Goal: Information Seeking & Learning: Learn about a topic

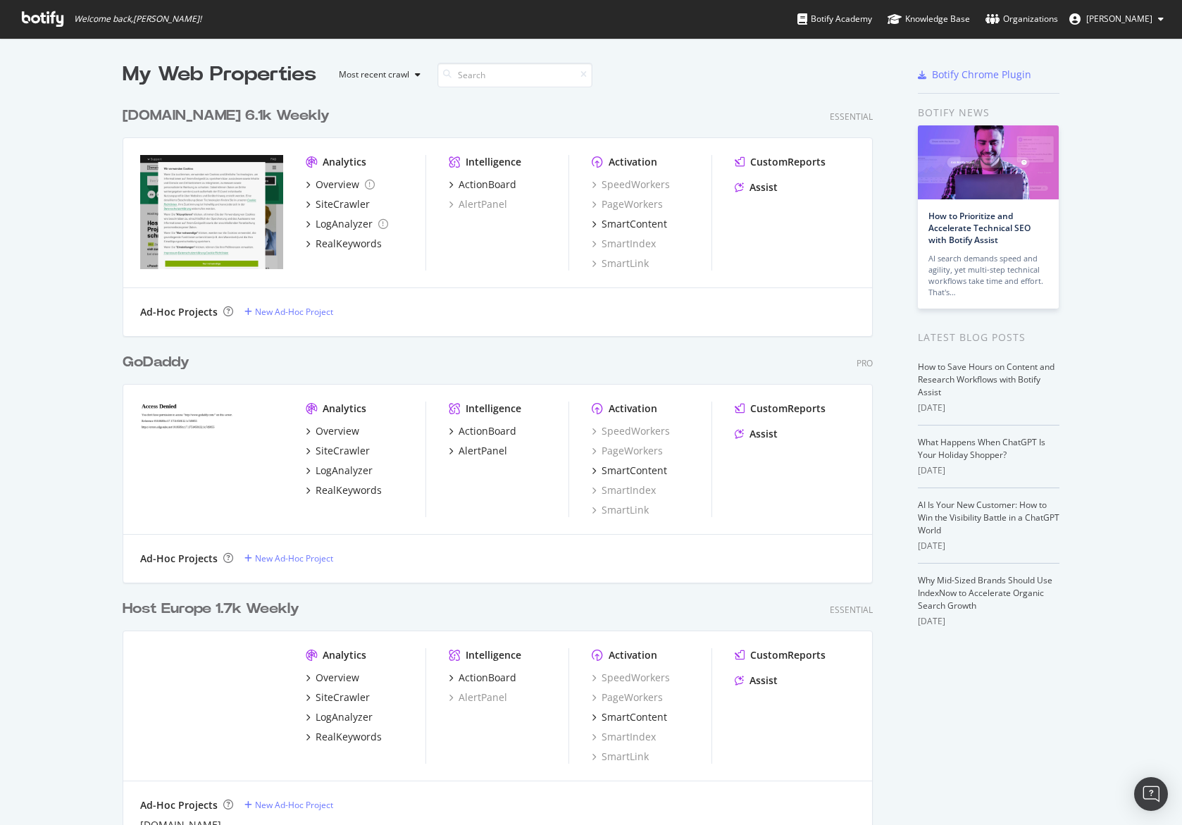
scroll to position [1006, 761]
click at [362, 467] on div "LogAnalyzer" at bounding box center [344, 471] width 57 height 14
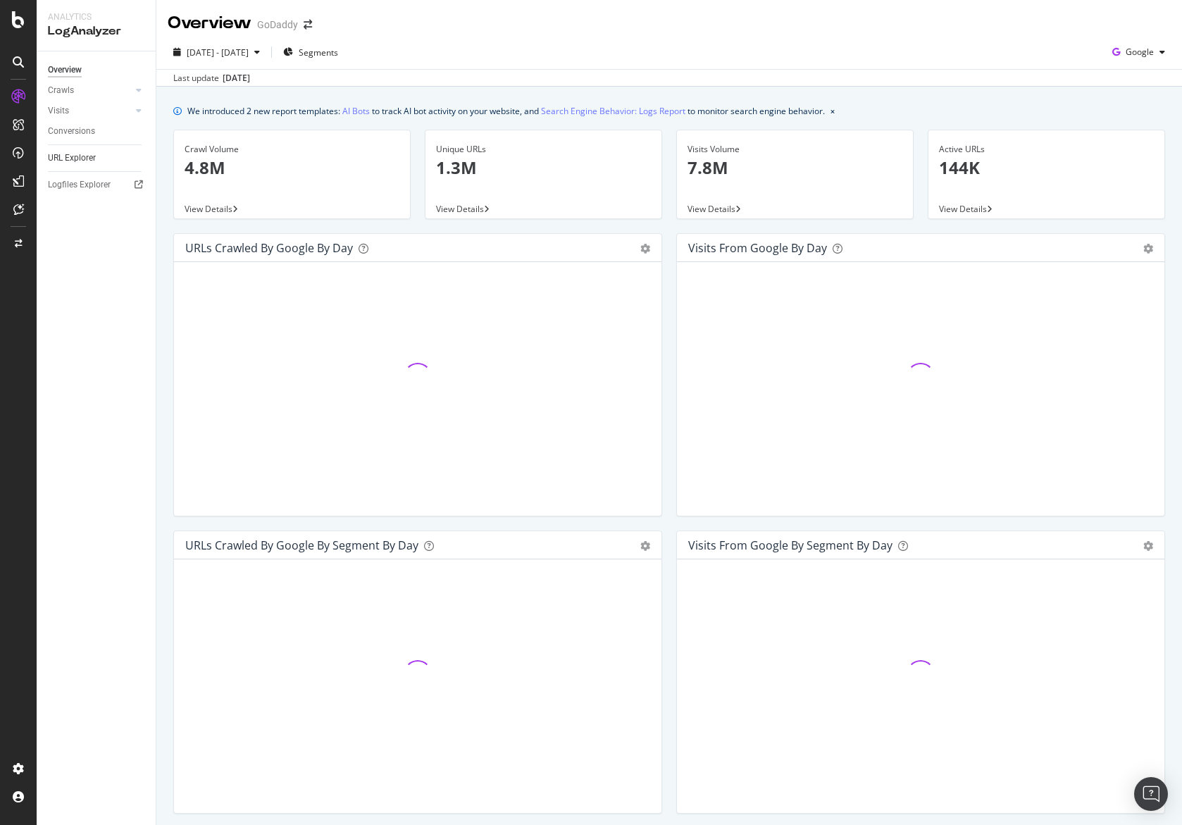
click at [97, 163] on link "URL Explorer" at bounding box center [97, 158] width 98 height 15
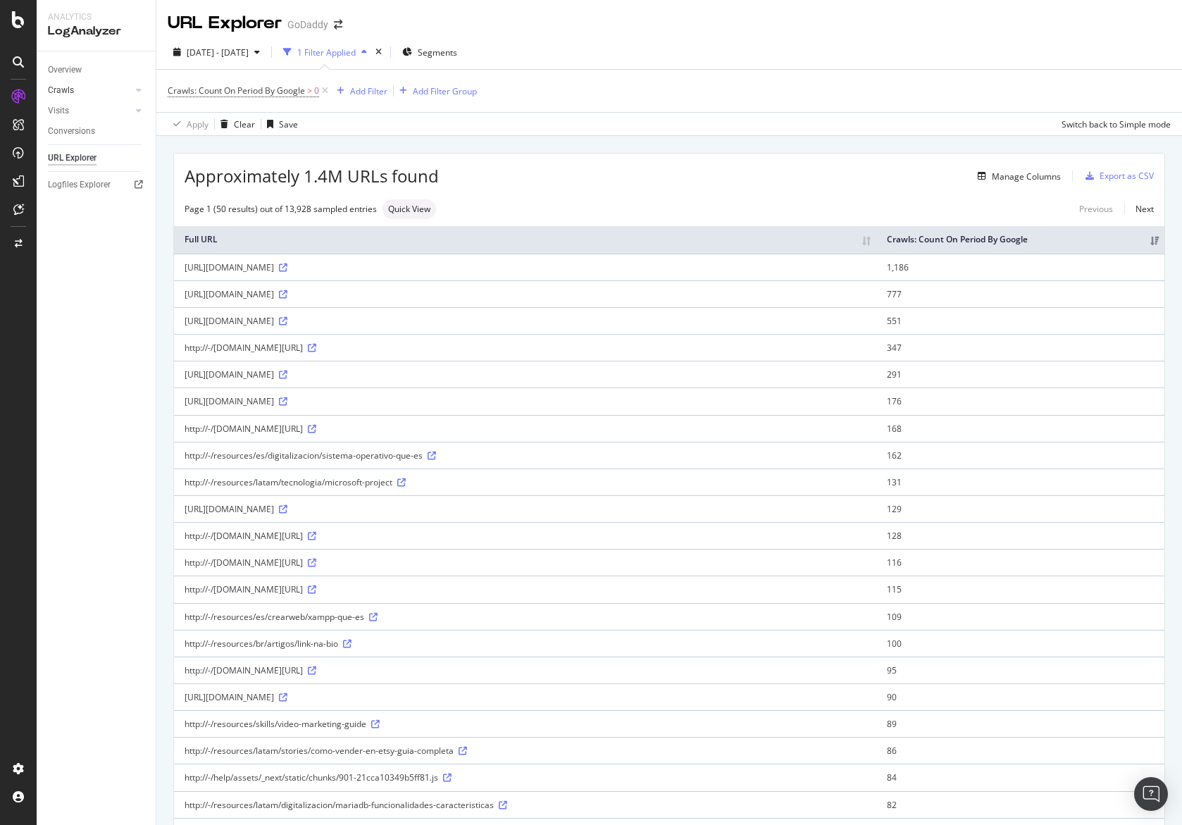
click at [79, 93] on link "Crawls" at bounding box center [90, 90] width 84 height 15
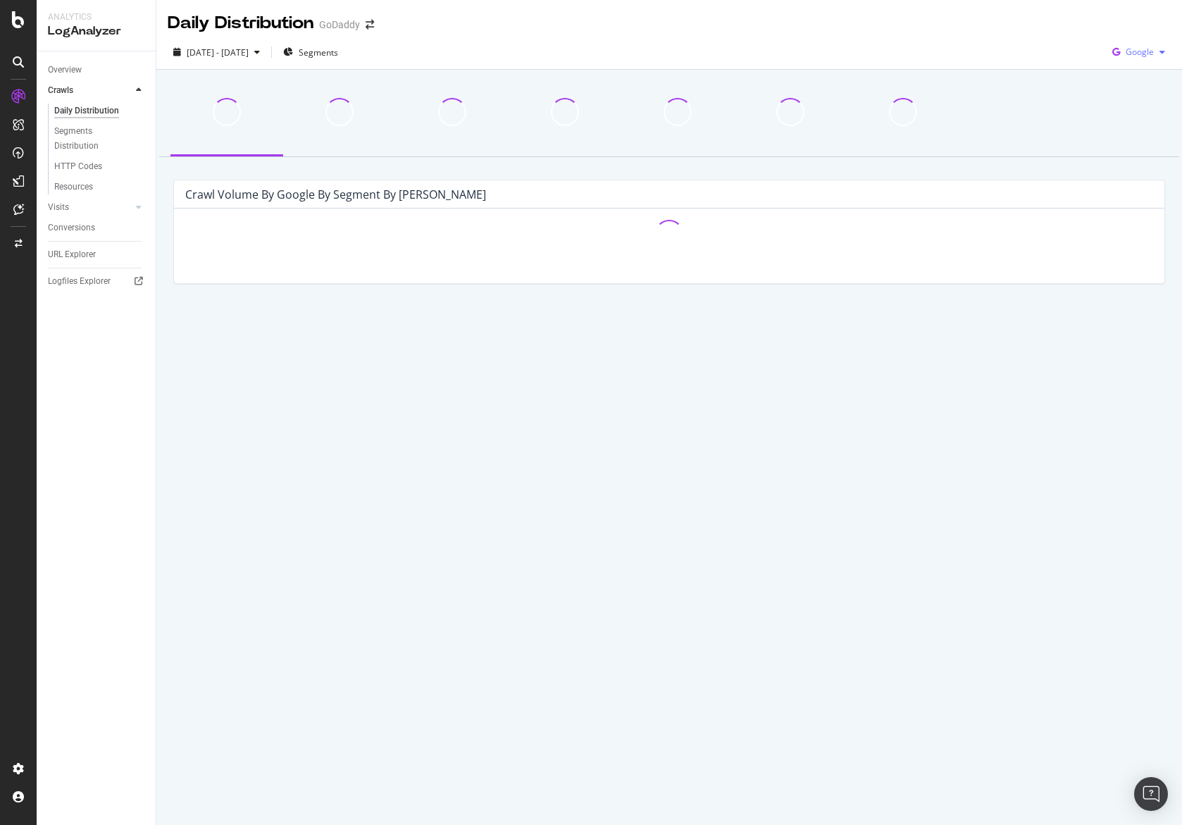
click at [1159, 59] on div "Google" at bounding box center [1139, 52] width 64 height 21
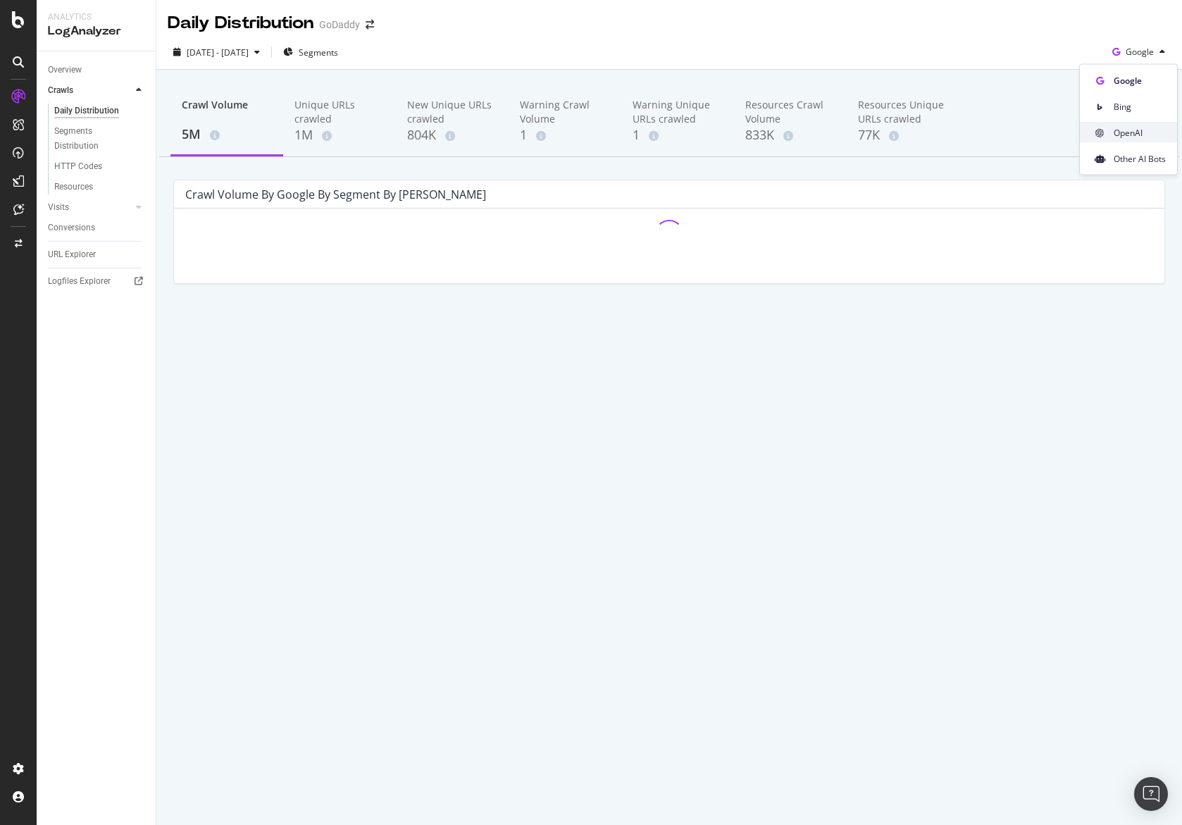
click at [1130, 142] on div "OpenAI" at bounding box center [1128, 133] width 97 height 20
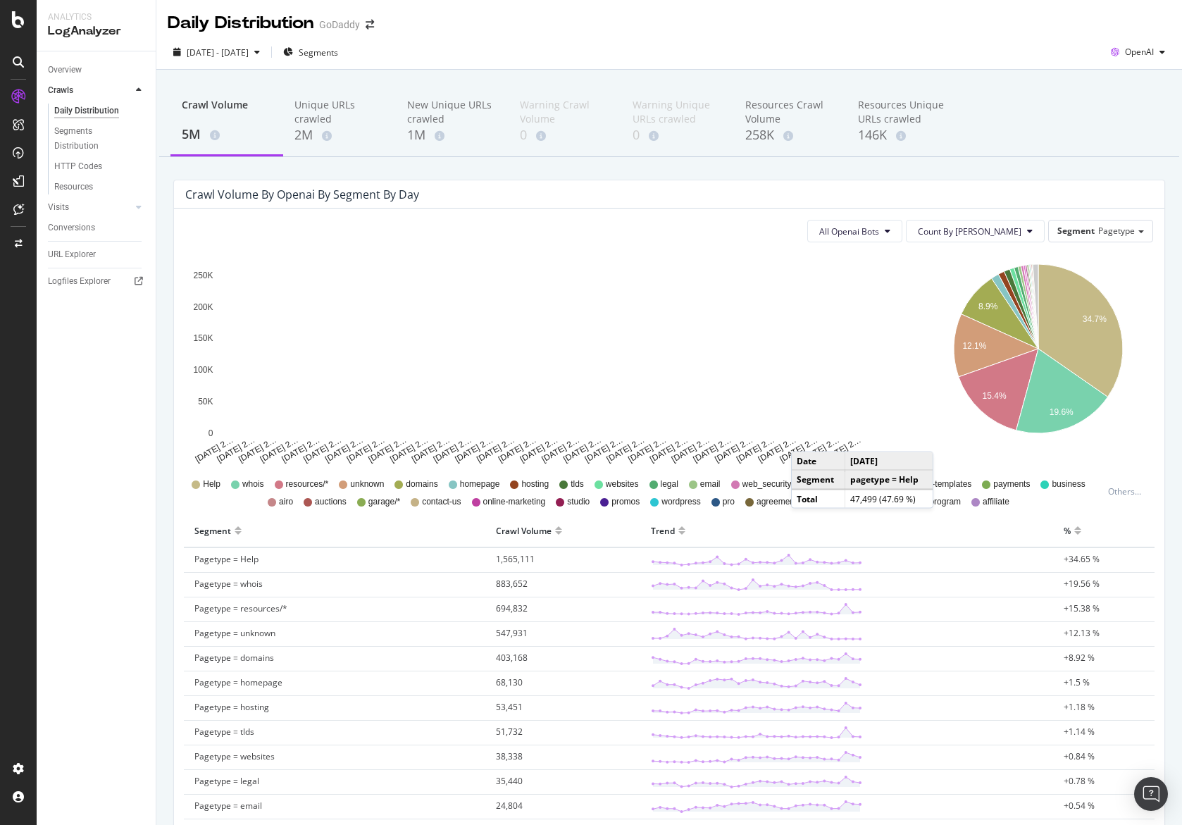
scroll to position [163, 0]
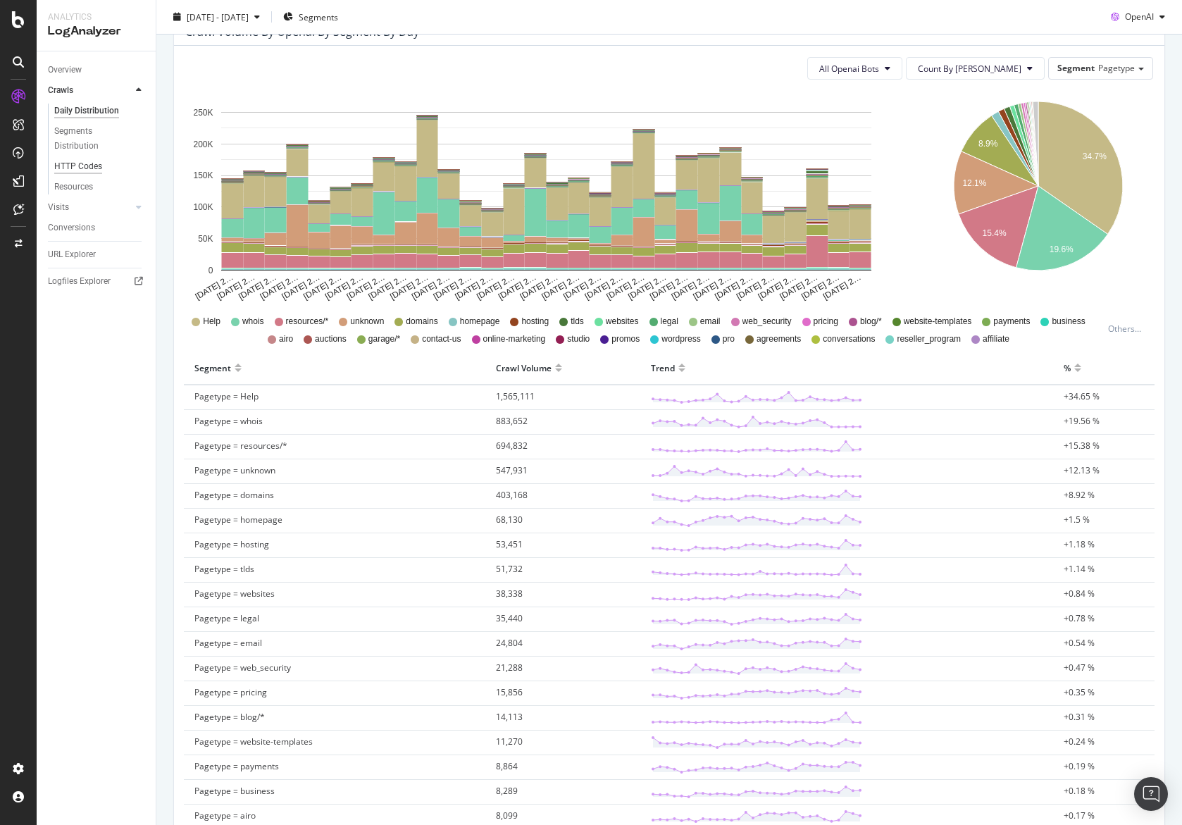
click at [89, 169] on div "HTTP Codes" at bounding box center [78, 166] width 48 height 15
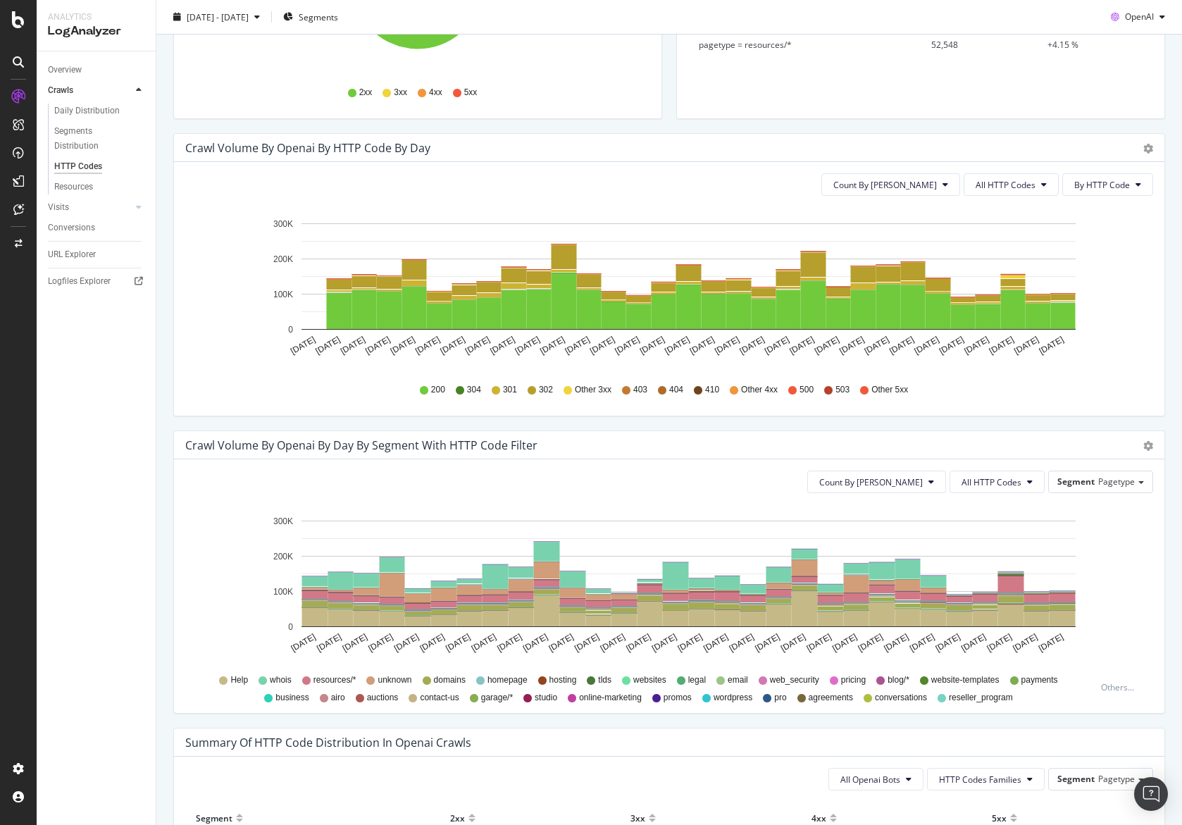
scroll to position [355, 0]
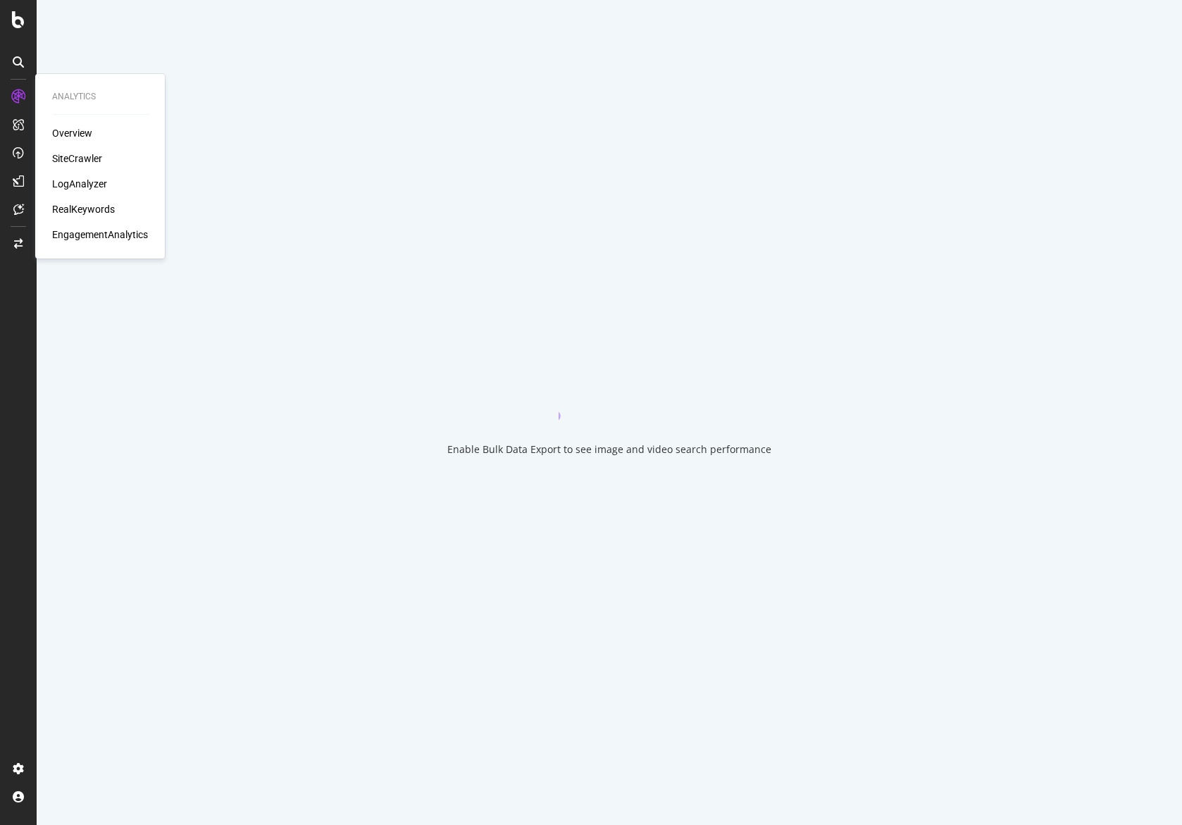
click at [71, 167] on div "Overview SiteCrawler LogAnalyzer RealKeywords EngagementAnalytics" at bounding box center [100, 184] width 96 height 116
click at [75, 158] on div "SiteCrawler" at bounding box center [77, 158] width 50 height 14
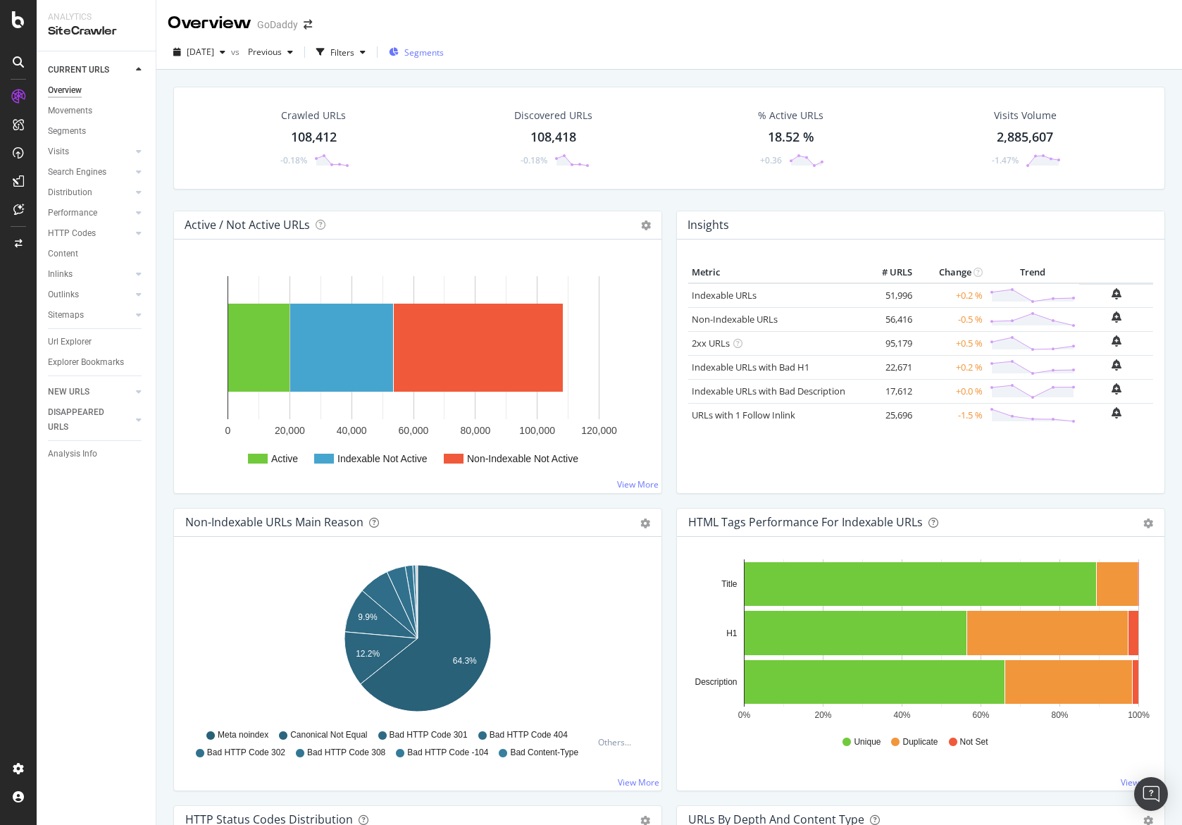
click at [433, 49] on span "Segments" at bounding box center [423, 52] width 39 height 12
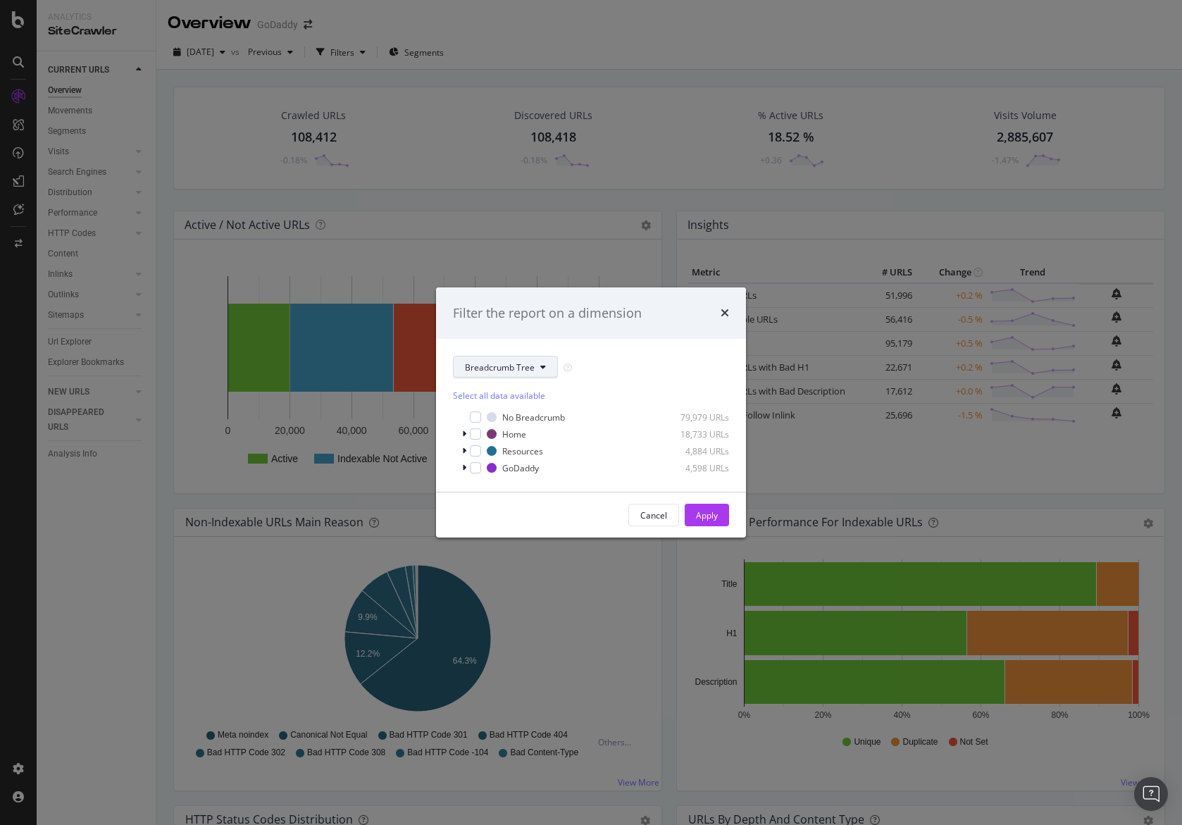
click at [518, 361] on span "Breadcrumb Tree" at bounding box center [500, 367] width 70 height 12
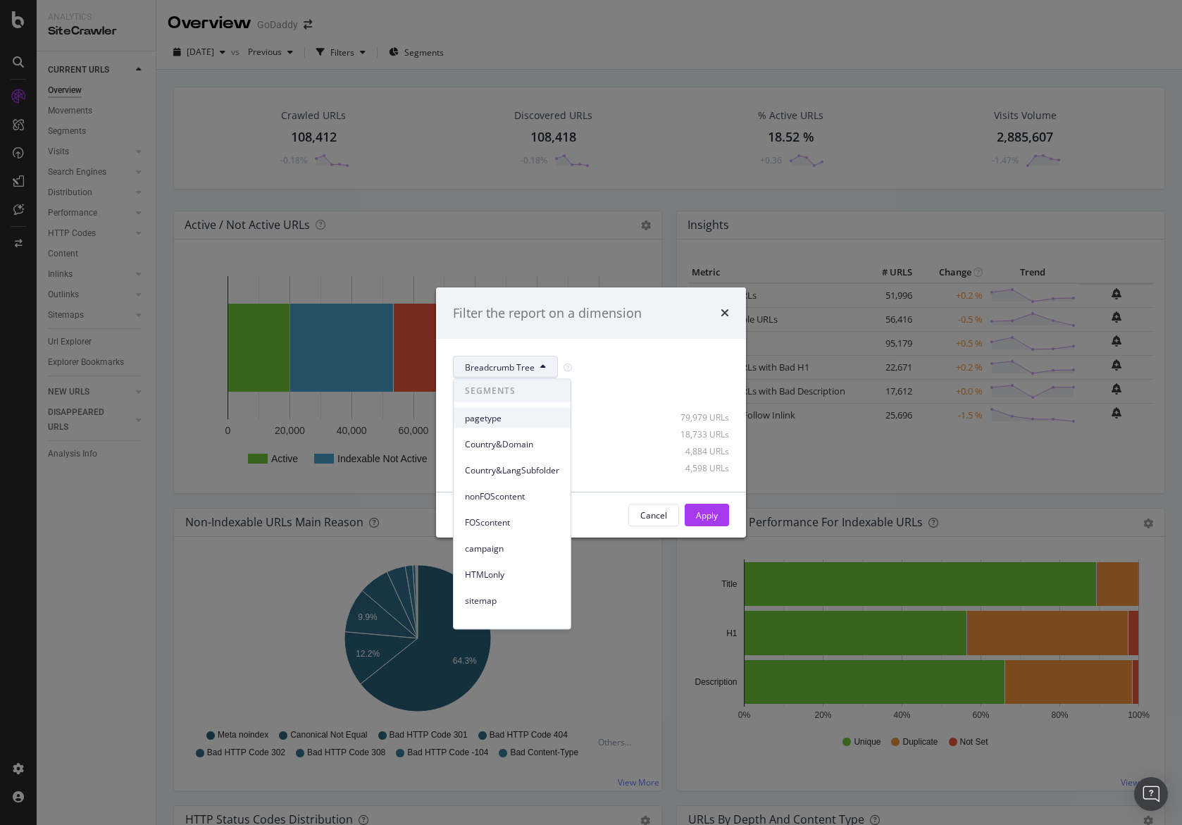
click at [537, 420] on span "pagetype" at bounding box center [512, 417] width 94 height 13
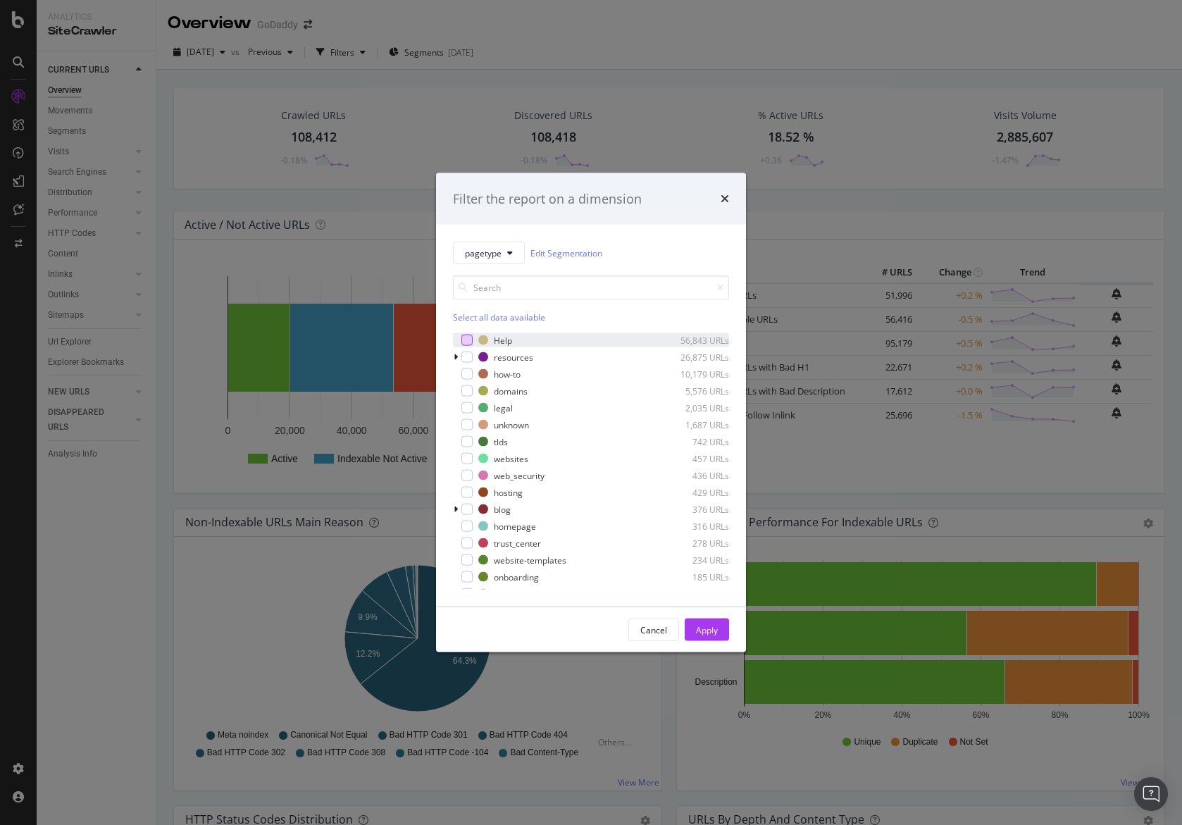
click at [471, 338] on div "modal" at bounding box center [466, 340] width 11 height 11
click at [723, 621] on button "Apply" at bounding box center [707, 629] width 44 height 23
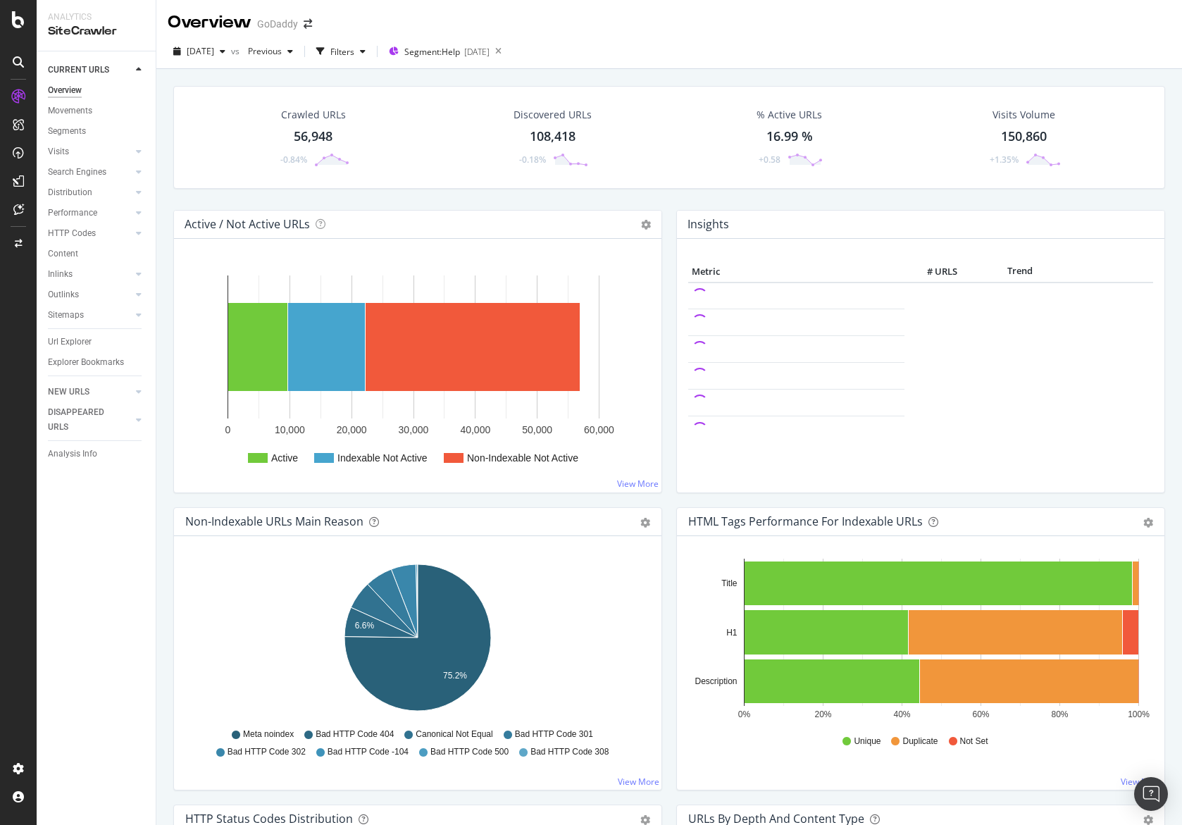
click at [530, 192] on div "Crawled URLs 56,948 -0.84% Discovered URLs 108,418 -0.18% % Active URLs 16.99 %…" at bounding box center [669, 148] width 1006 height 124
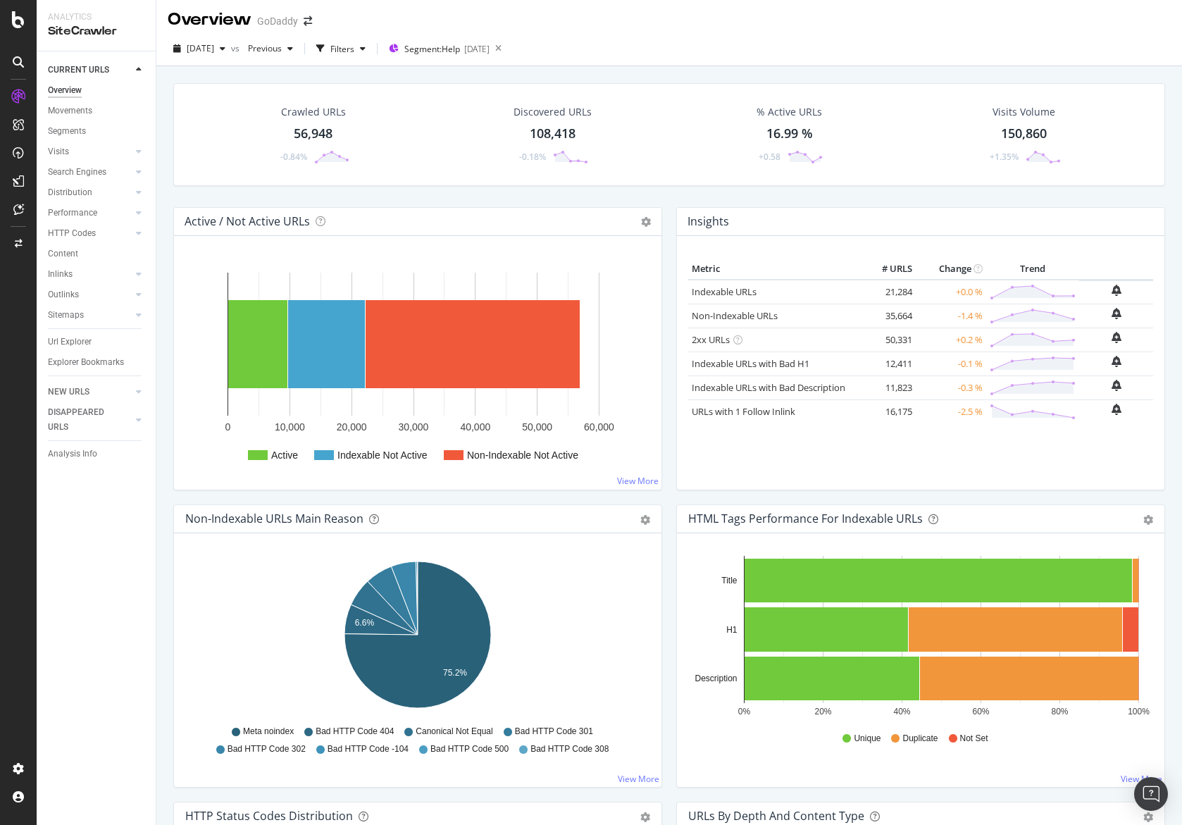
scroll to position [3, 0]
click at [192, 196] on div "Crawled URLs 56,948 -0.84% Discovered URLs 108,418 -0.18% % Active URLs 16.99 %…" at bounding box center [669, 146] width 1006 height 124
click at [103, 256] on link "Content" at bounding box center [97, 254] width 98 height 15
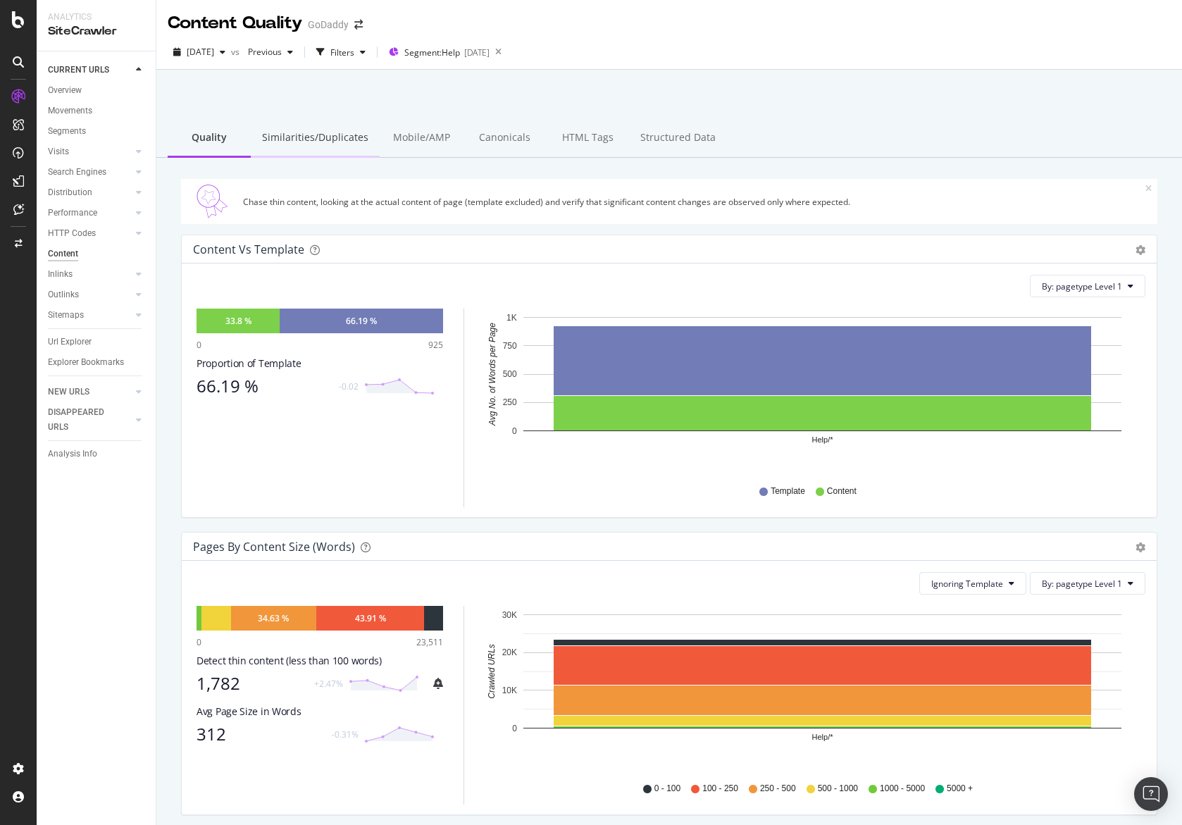
click at [317, 147] on div "Similarities/Duplicates" at bounding box center [315, 138] width 129 height 39
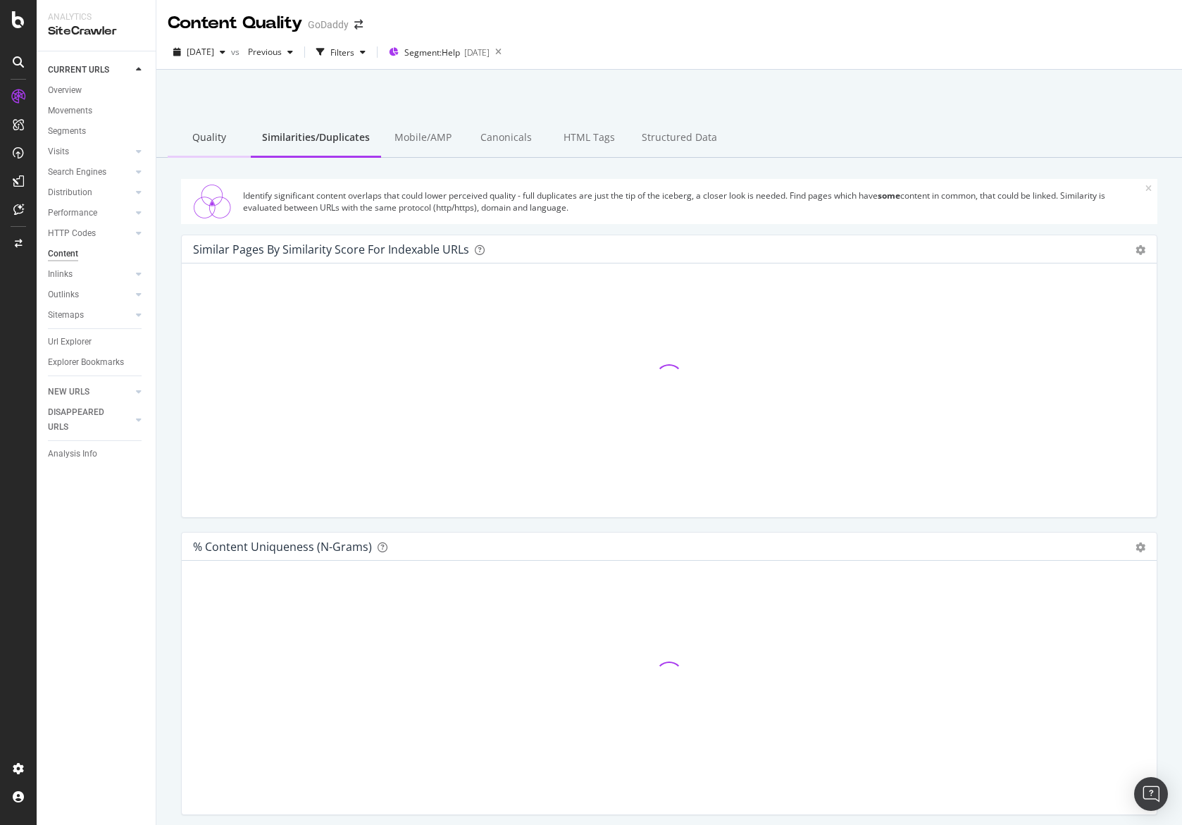
click at [217, 140] on div "Quality" at bounding box center [209, 138] width 83 height 39
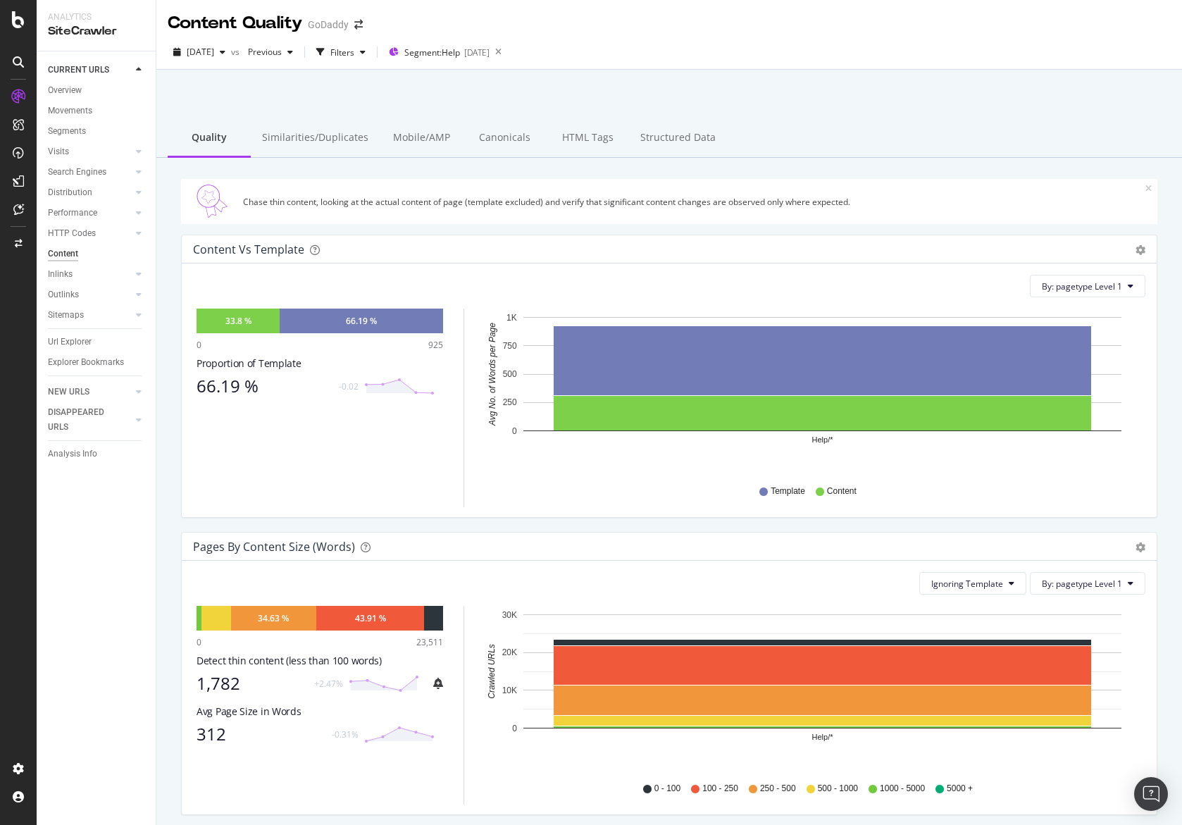
scroll to position [8, 0]
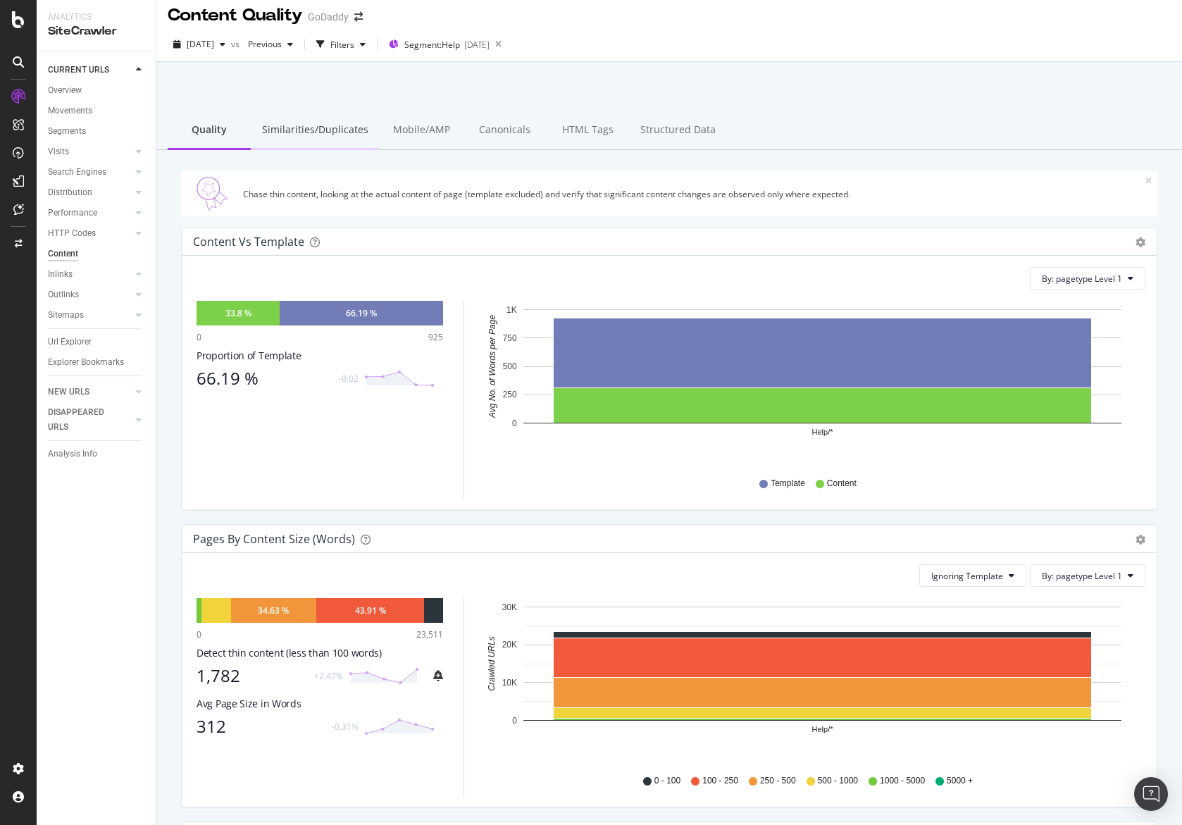
click at [280, 130] on div "Similarities/Duplicates" at bounding box center [315, 130] width 129 height 39
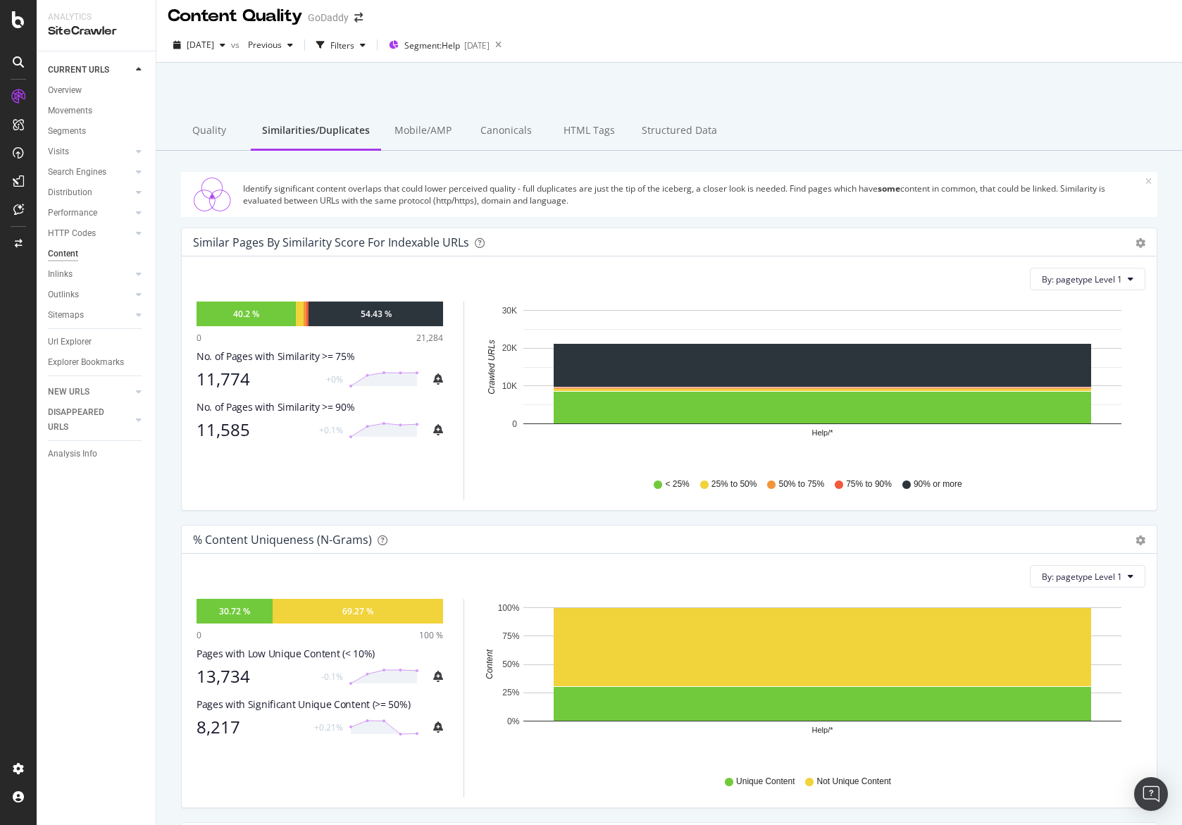
scroll to position [4, 0]
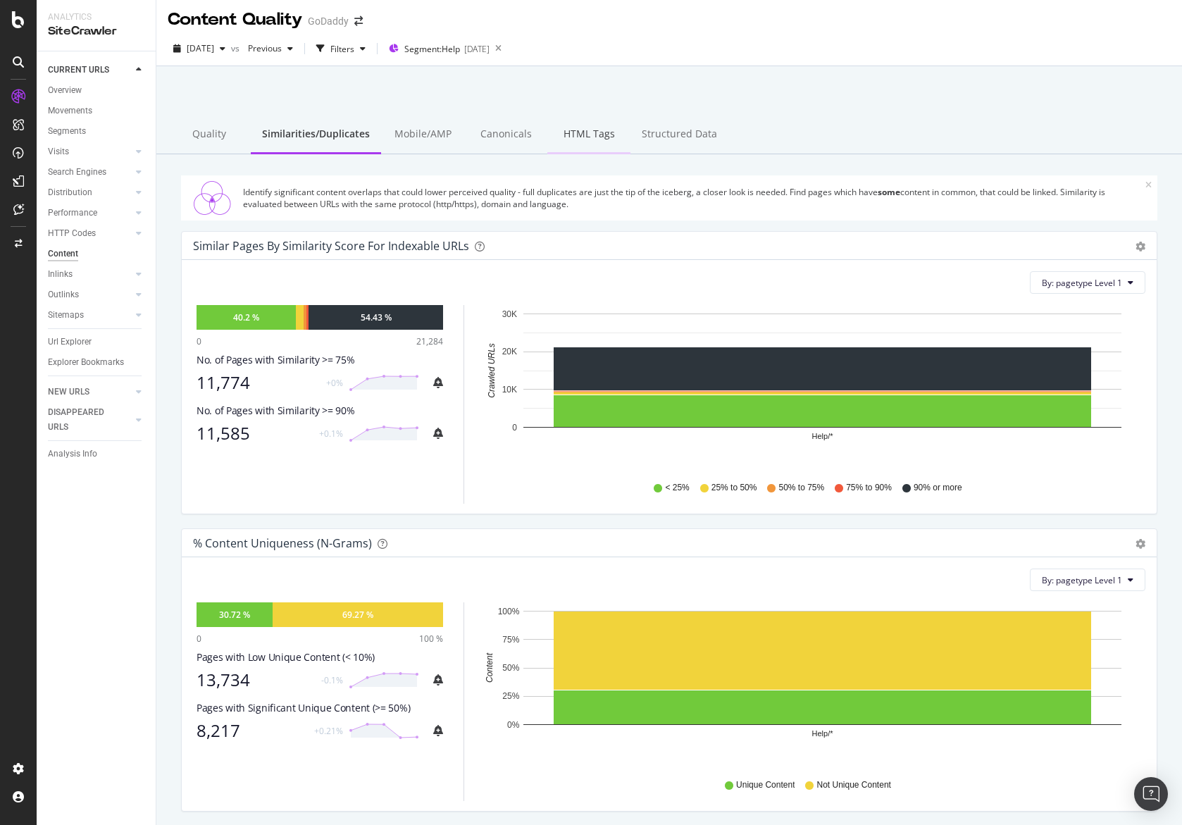
click at [587, 136] on div "HTML Tags" at bounding box center [588, 135] width 83 height 39
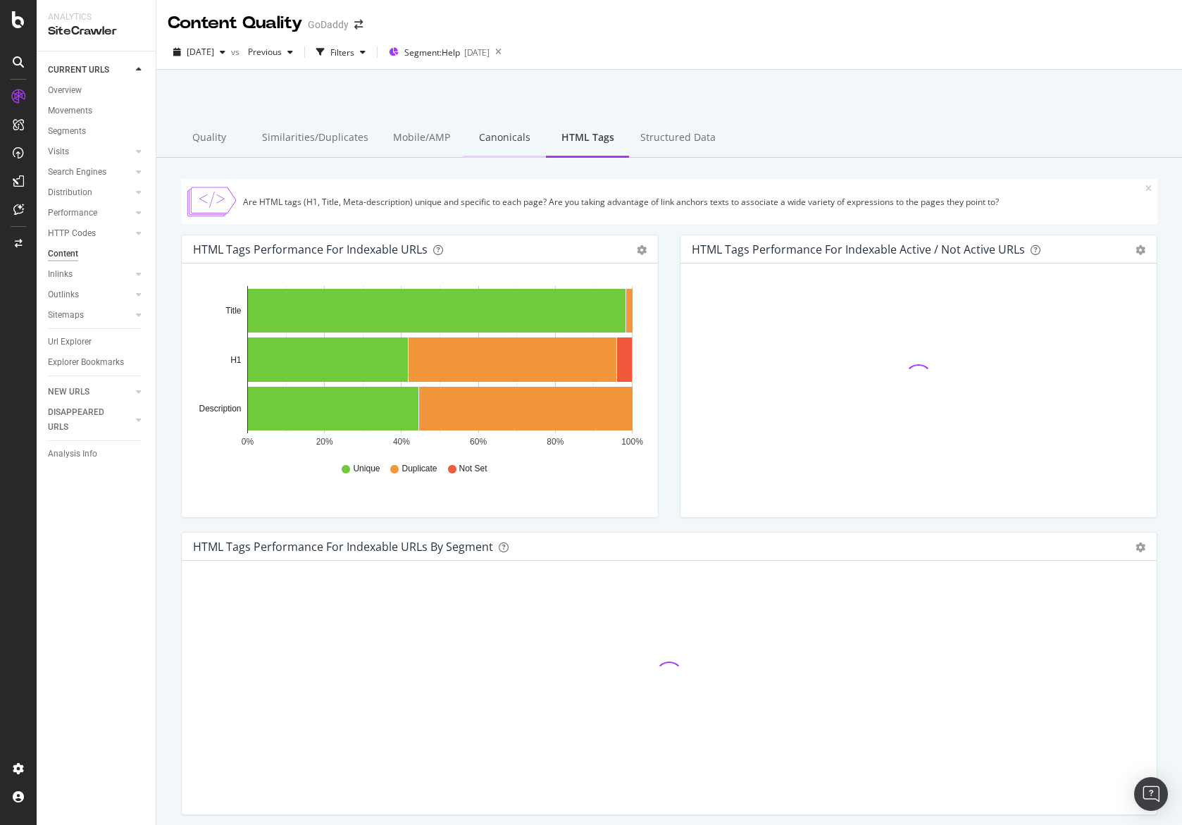
click at [515, 133] on div "Canonicals" at bounding box center [504, 138] width 83 height 39
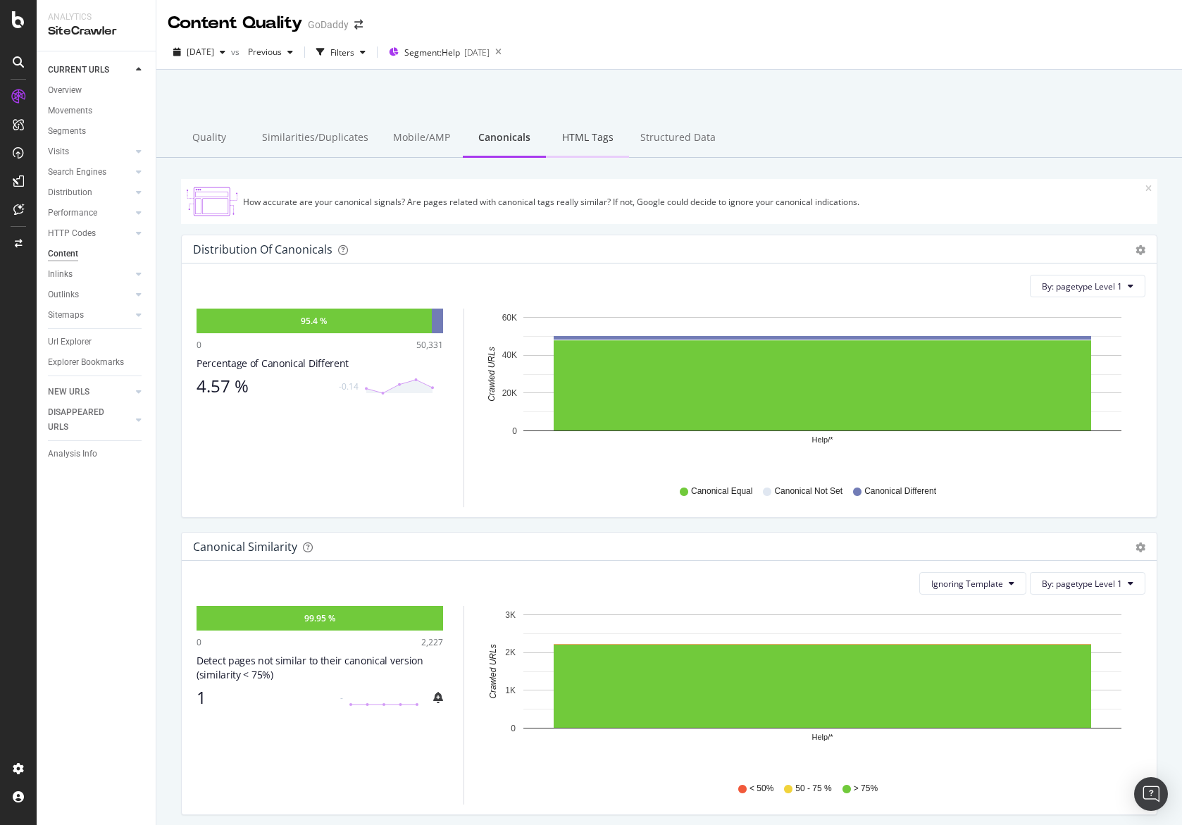
click at [562, 146] on div "HTML Tags" at bounding box center [587, 138] width 83 height 39
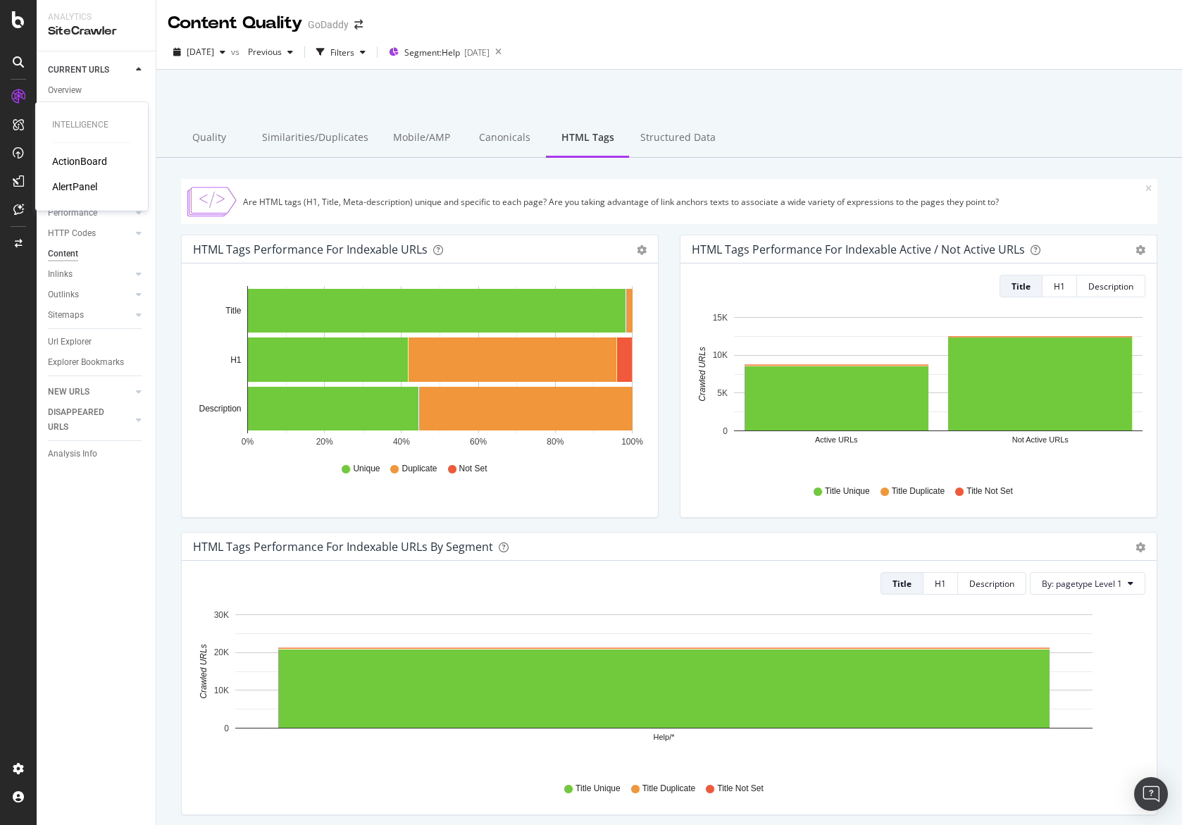
click at [60, 163] on div "ActionBoard" at bounding box center [79, 161] width 55 height 14
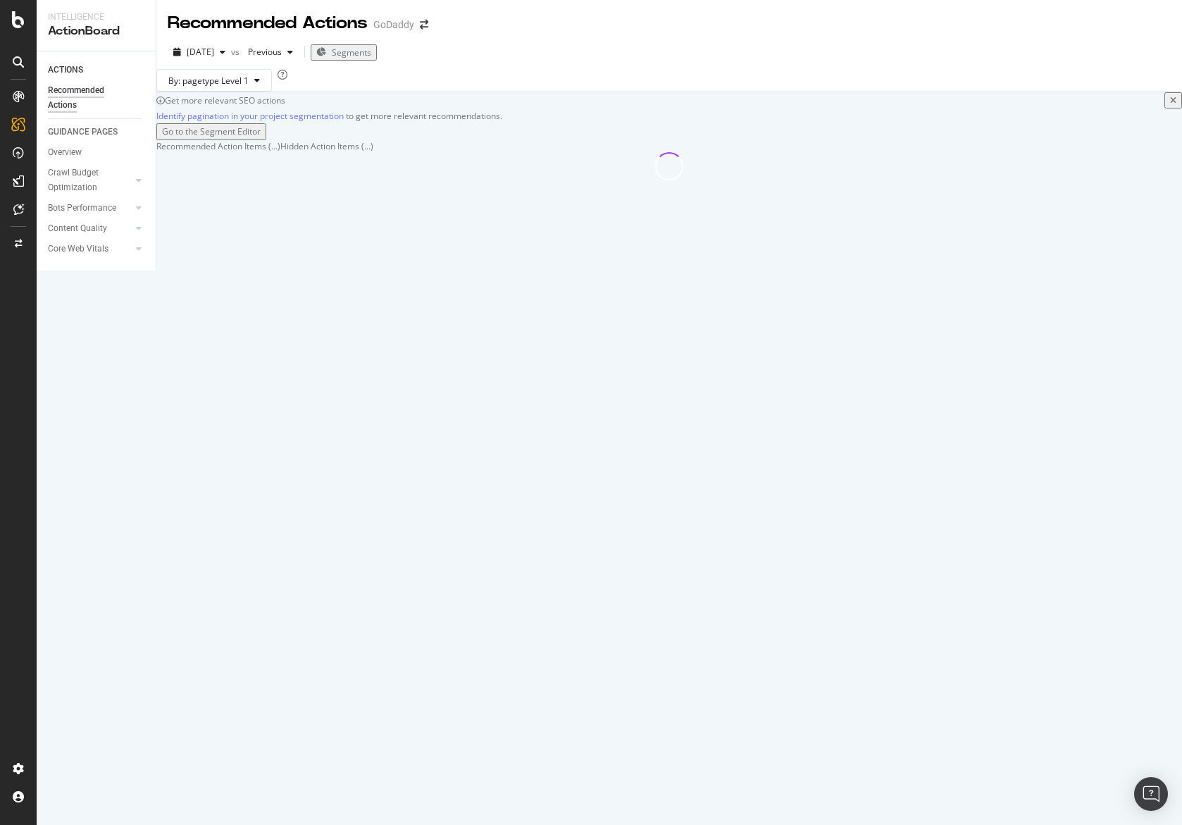
click at [371, 52] on span "Segments" at bounding box center [351, 52] width 39 height 12
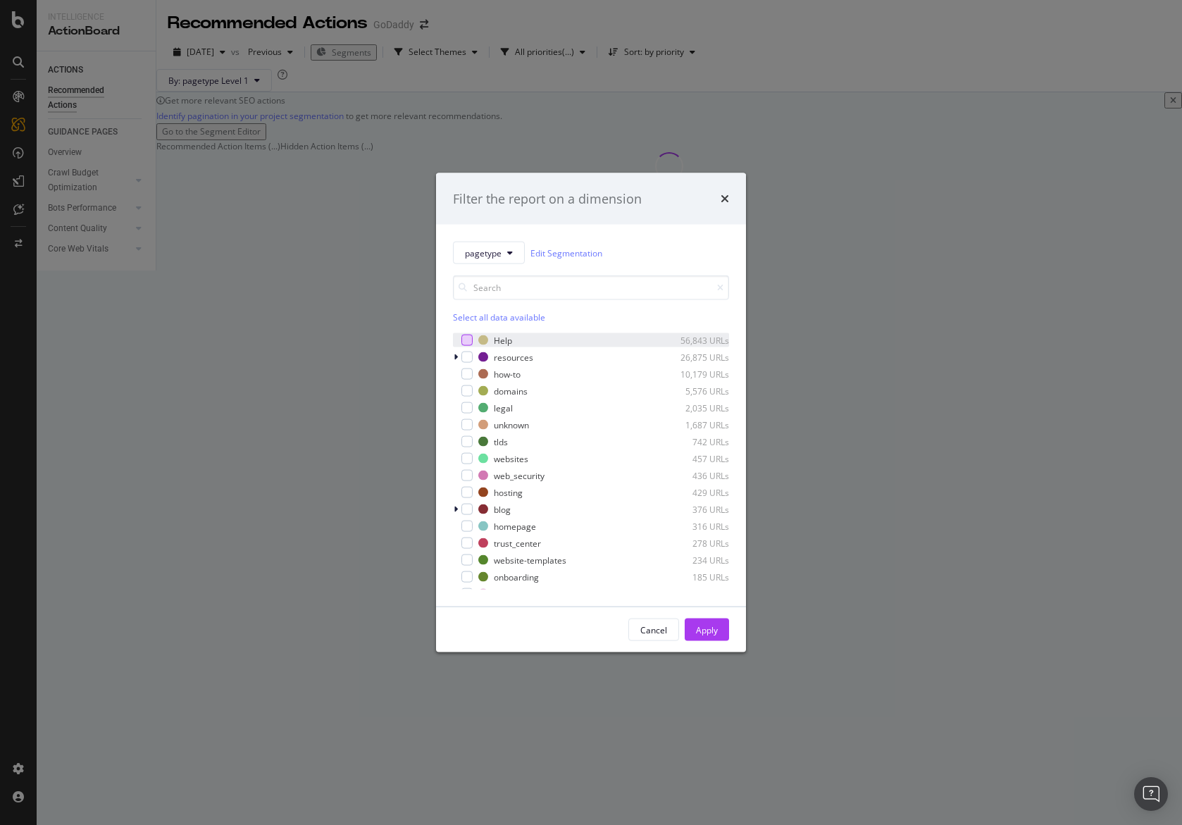
click at [463, 338] on div "modal" at bounding box center [466, 340] width 11 height 11
click at [714, 620] on div "Apply" at bounding box center [707, 629] width 22 height 21
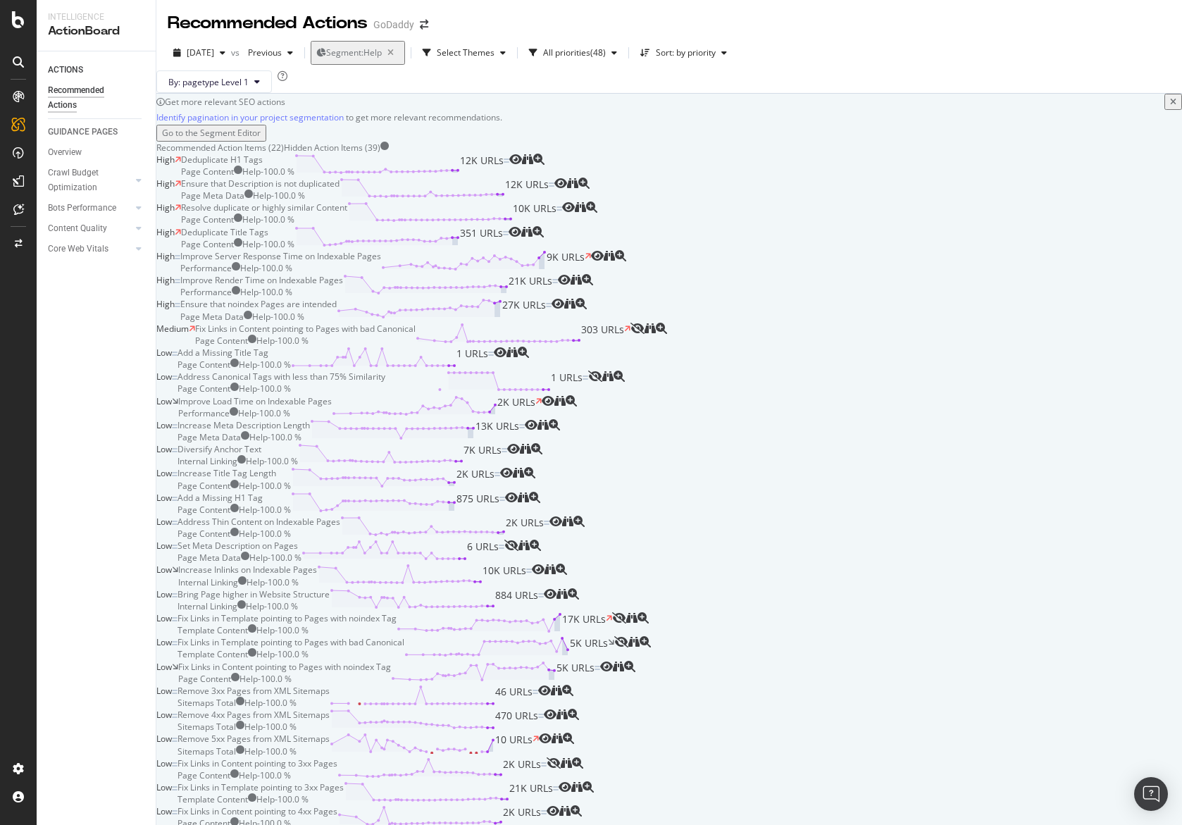
scroll to position [30, 0]
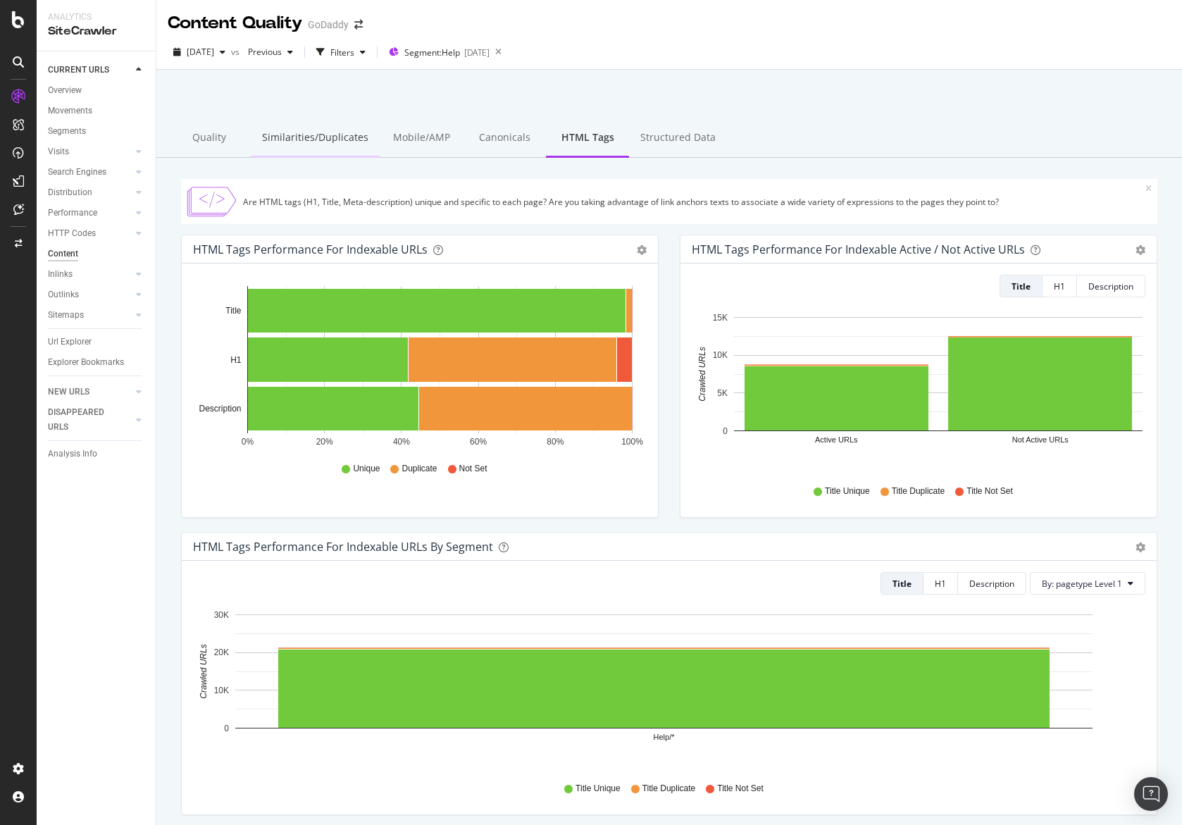
click at [321, 144] on div "Similarities/Duplicates" at bounding box center [315, 138] width 129 height 39
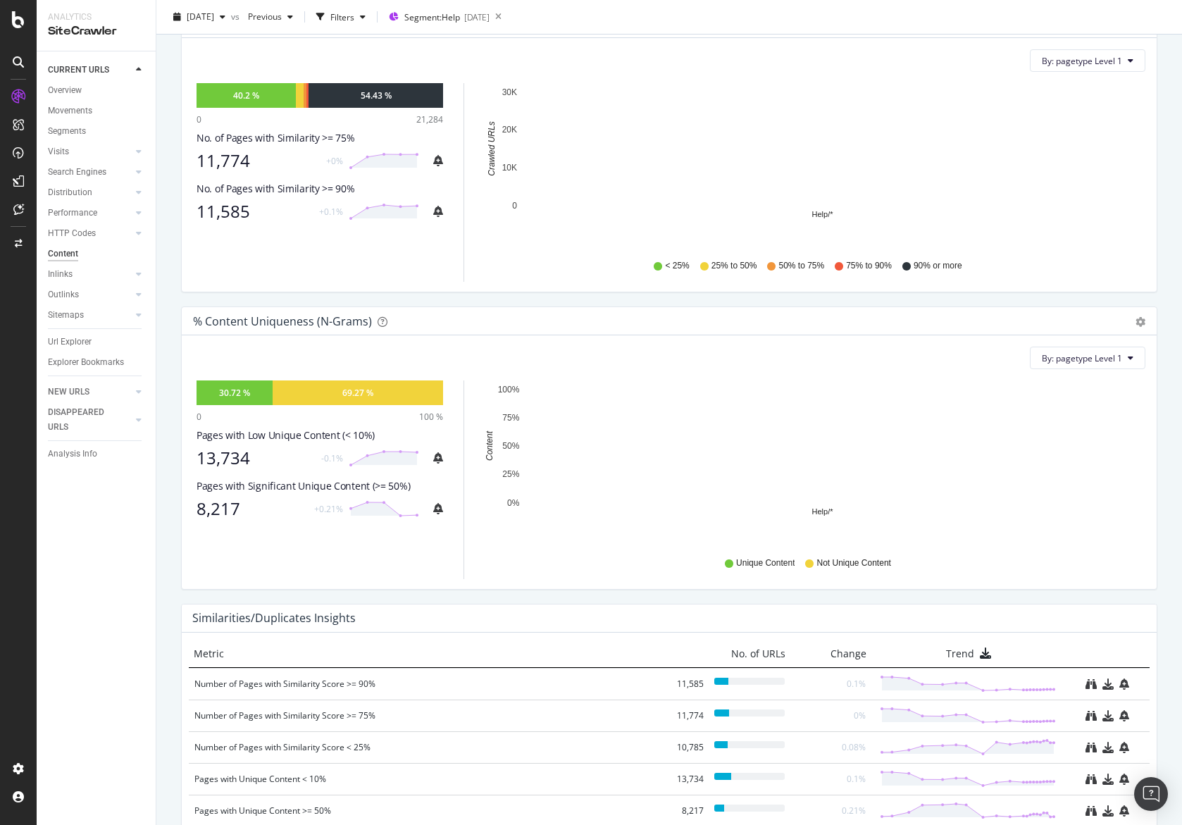
scroll to position [309, 0]
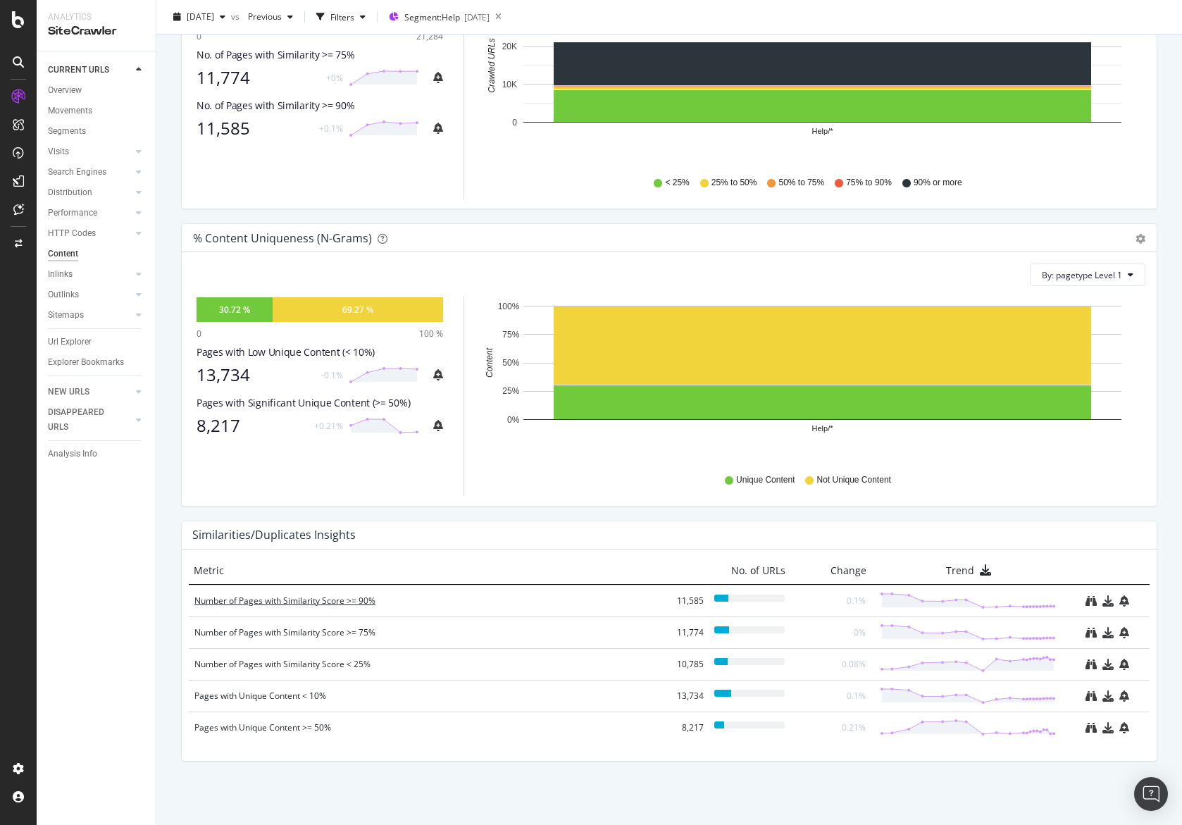
click at [371, 601] on div "Number of Pages with Similarity Score >= 90%" at bounding box center [426, 601] width 464 height 14
